Goal: Task Accomplishment & Management: Manage account settings

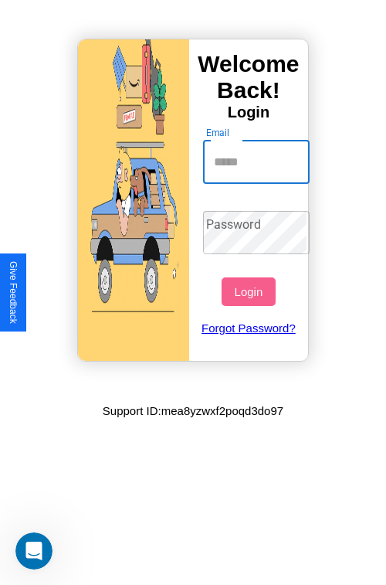
click at [258, 162] on input "Email" at bounding box center [256, 162] width 107 height 43
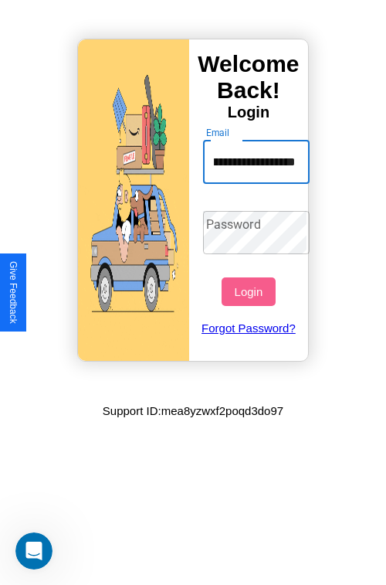
scroll to position [0, 89]
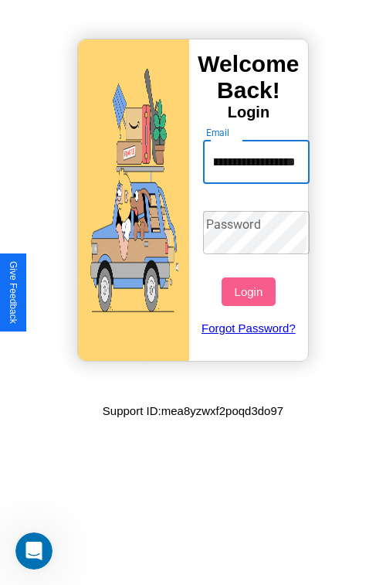
type input "**********"
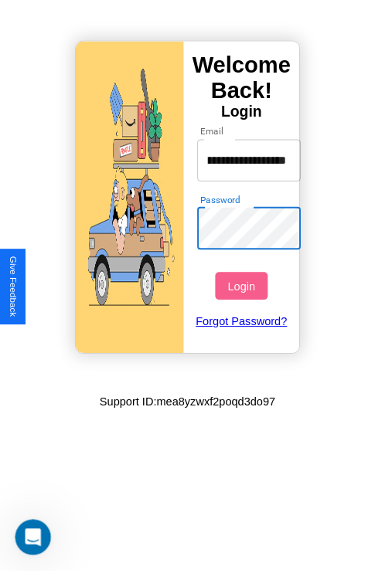
scroll to position [0, 0]
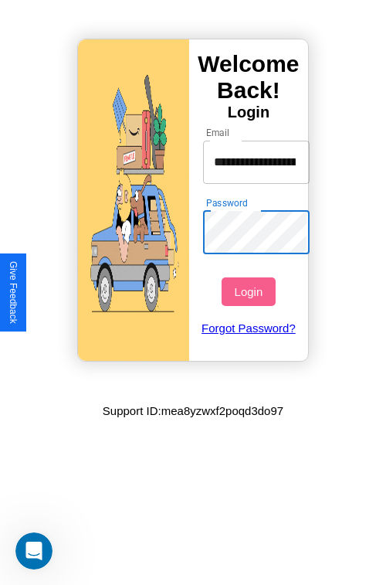
click at [250, 291] on button "Login" at bounding box center [248, 291] width 53 height 29
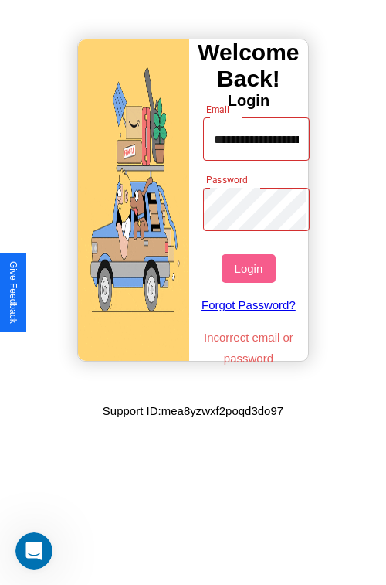
click at [250, 268] on button "Login" at bounding box center [248, 268] width 53 height 29
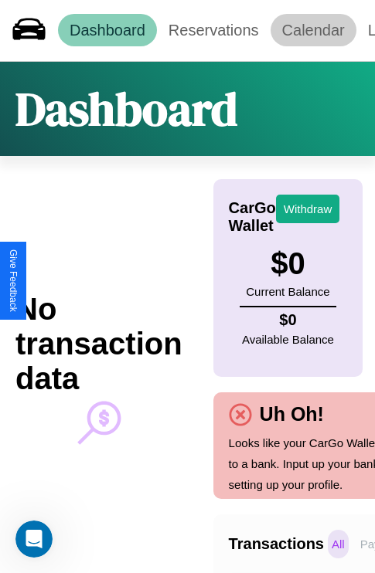
click at [313, 30] on link "Calendar" at bounding box center [313, 30] width 86 height 32
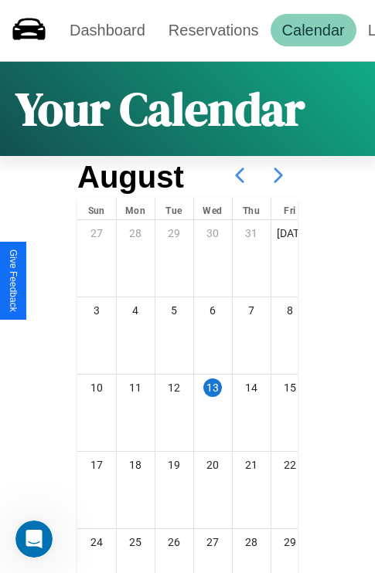
click at [278, 175] on icon at bounding box center [278, 175] width 39 height 39
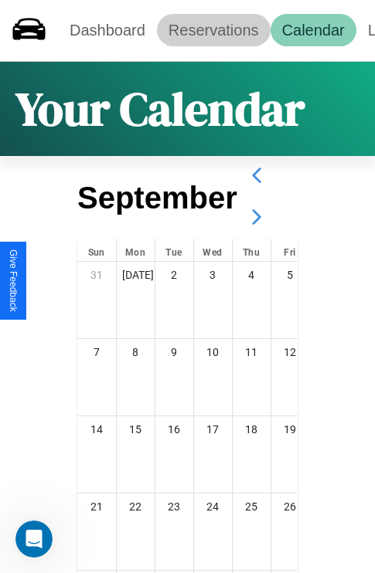
click at [213, 30] on link "Reservations" at bounding box center [214, 30] width 114 height 32
